Goal: Navigation & Orientation: Go to known website

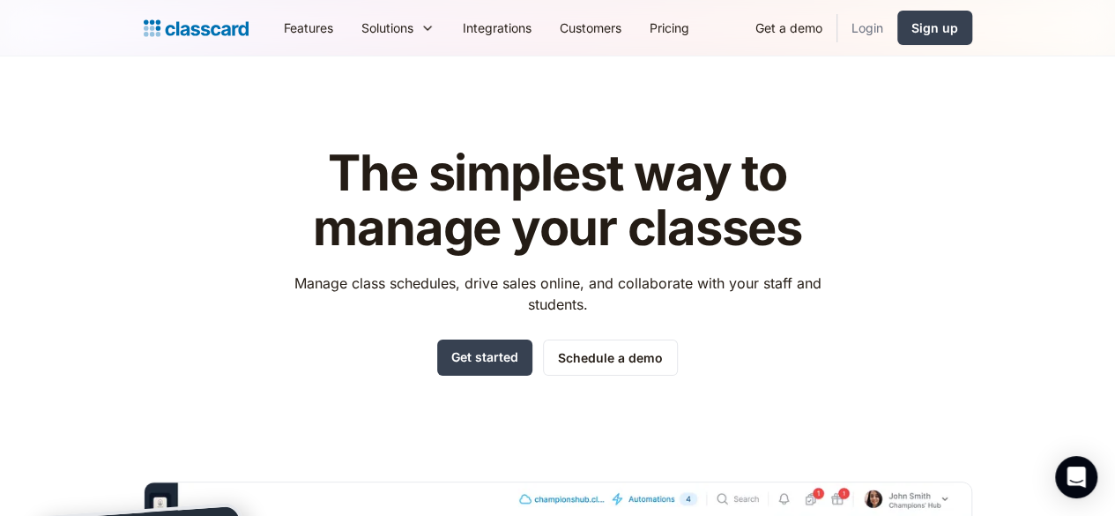
click at [897, 25] on link "Login" at bounding box center [867, 28] width 60 height 40
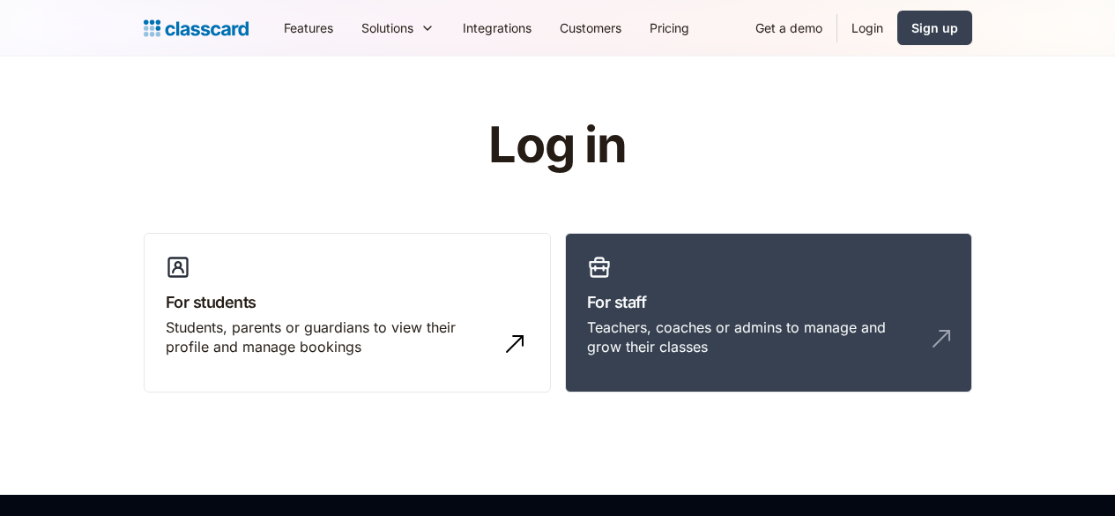
click at [716, 300] on h3 "For staff" at bounding box center [768, 302] width 363 height 24
